Goal: Task Accomplishment & Management: Manage account settings

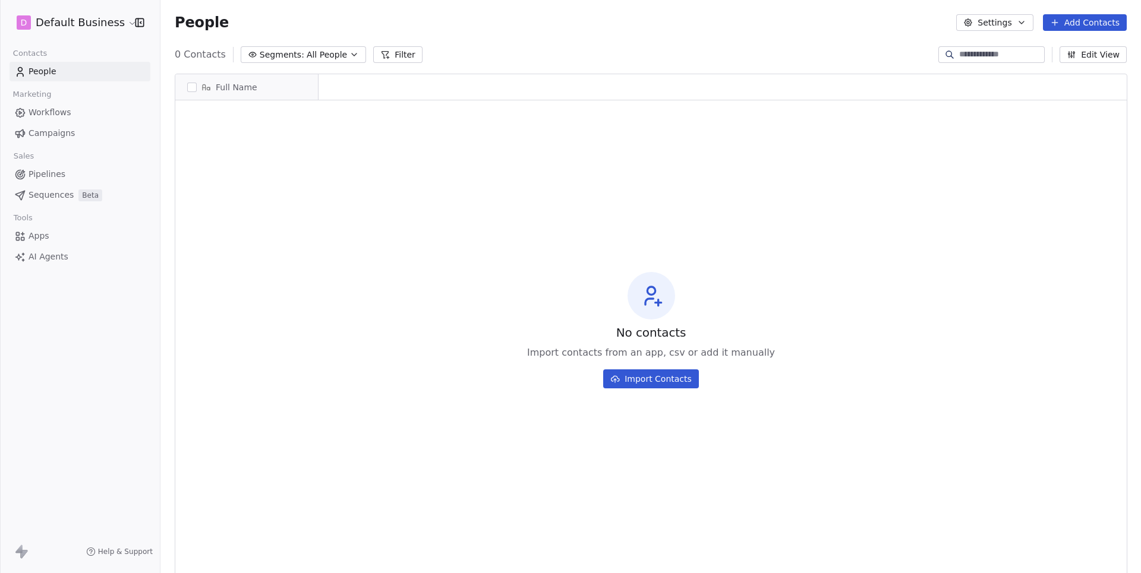
scroll to position [1, 1]
click at [77, 124] on link "Campaigns" at bounding box center [80, 134] width 141 height 20
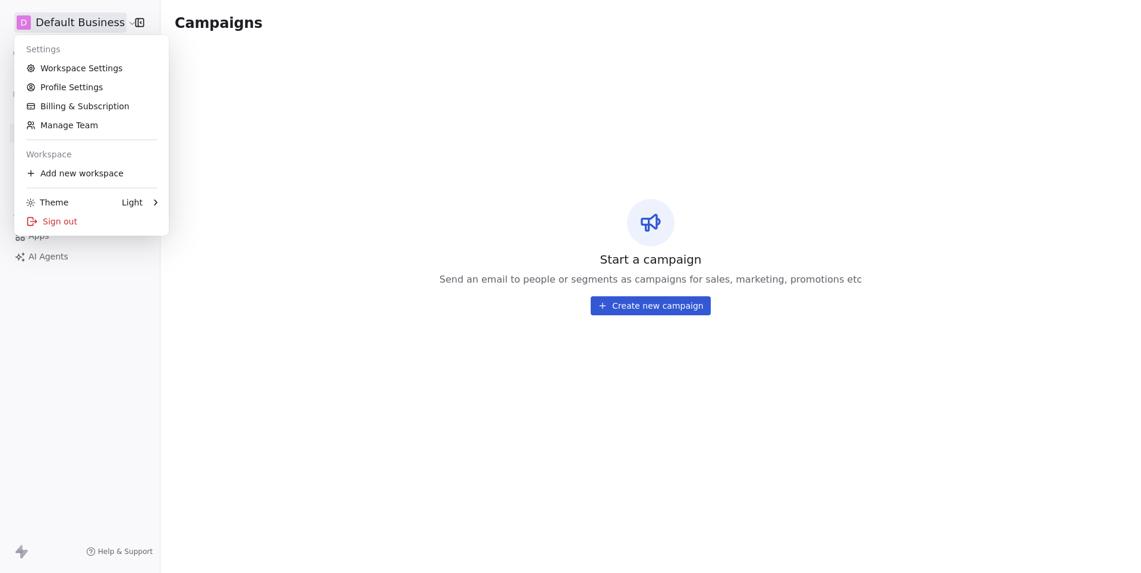
click at [108, 29] on html "D Default Business Contacts People Marketing Workflows Campaigns Sales Pipeline…" at bounding box center [570, 286] width 1141 height 573
click at [58, 214] on div "Sign out" at bounding box center [91, 221] width 145 height 19
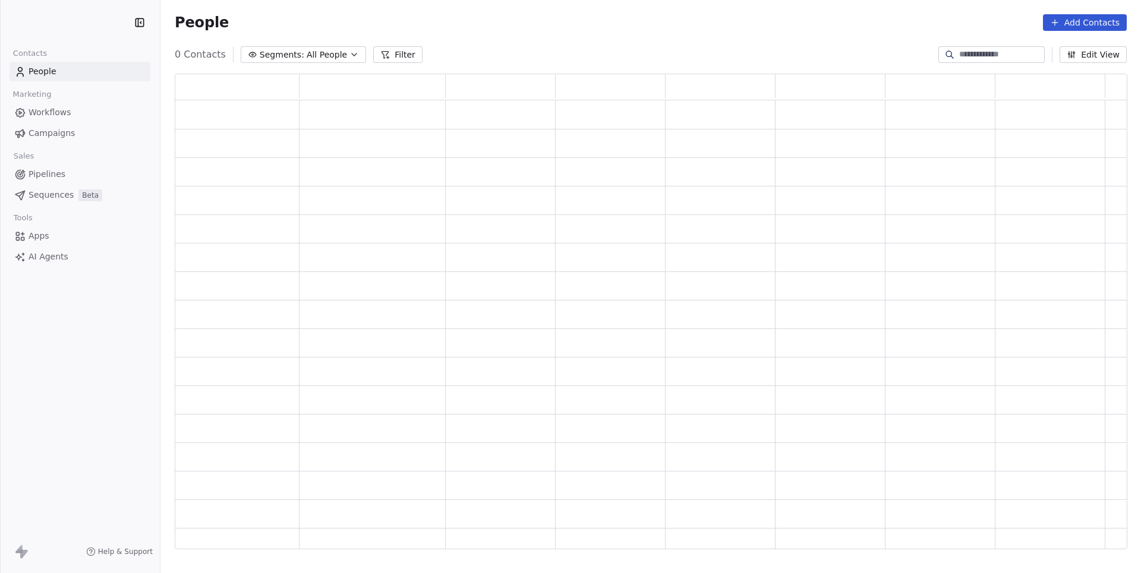
scroll to position [476, 951]
